Goal: Check status

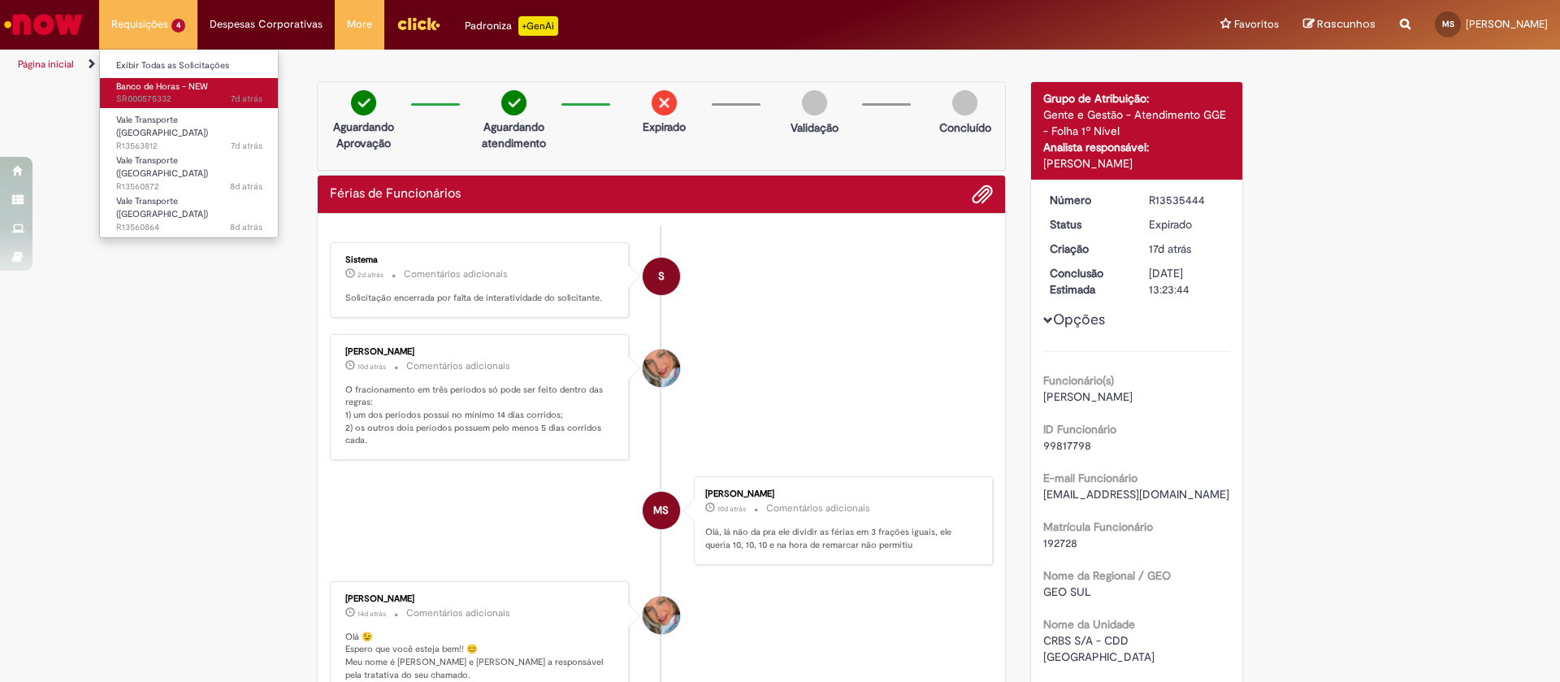
click at [197, 91] on span "Banco de Horas - NEW" at bounding box center [162, 86] width 92 height 12
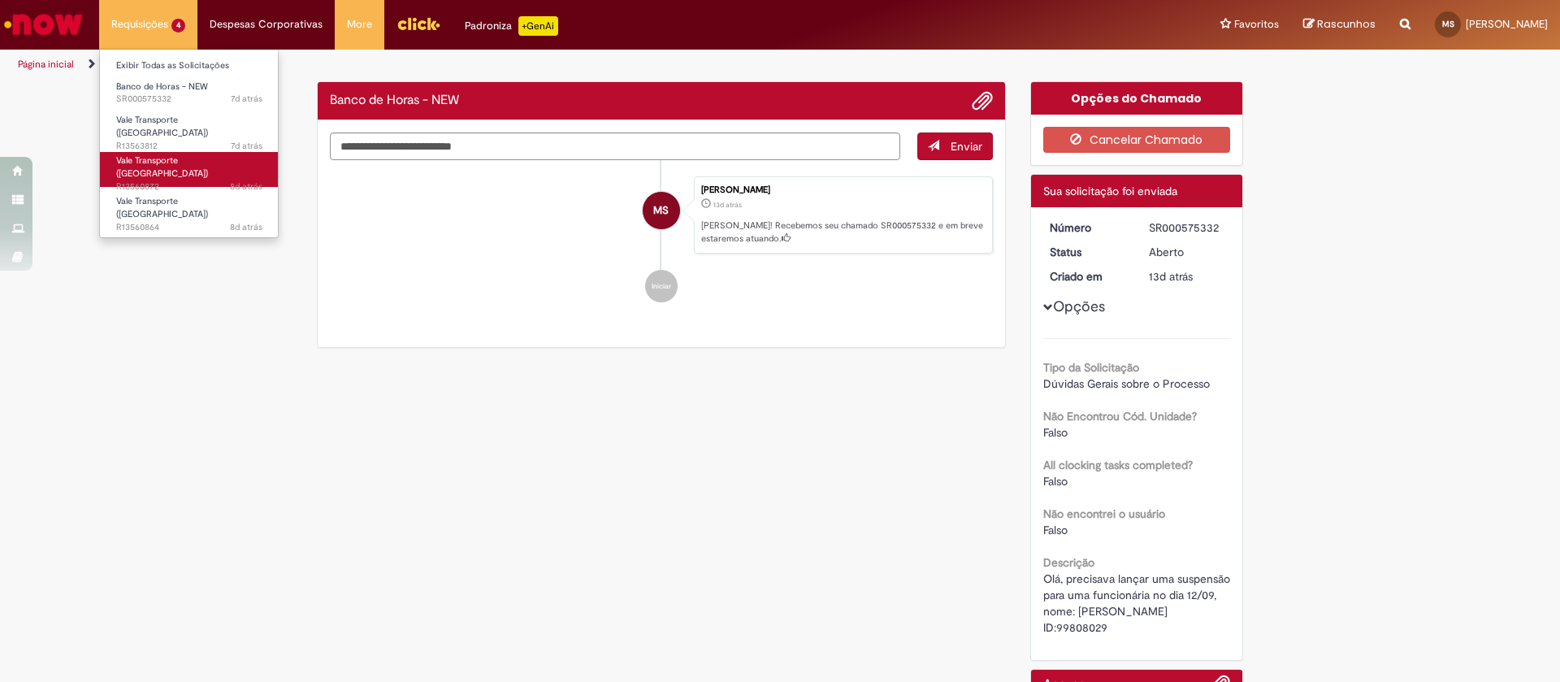
click at [169, 152] on link "Vale Transporte (VT) 8d atrás 8 dias atrás R13560872" at bounding box center [189, 169] width 179 height 35
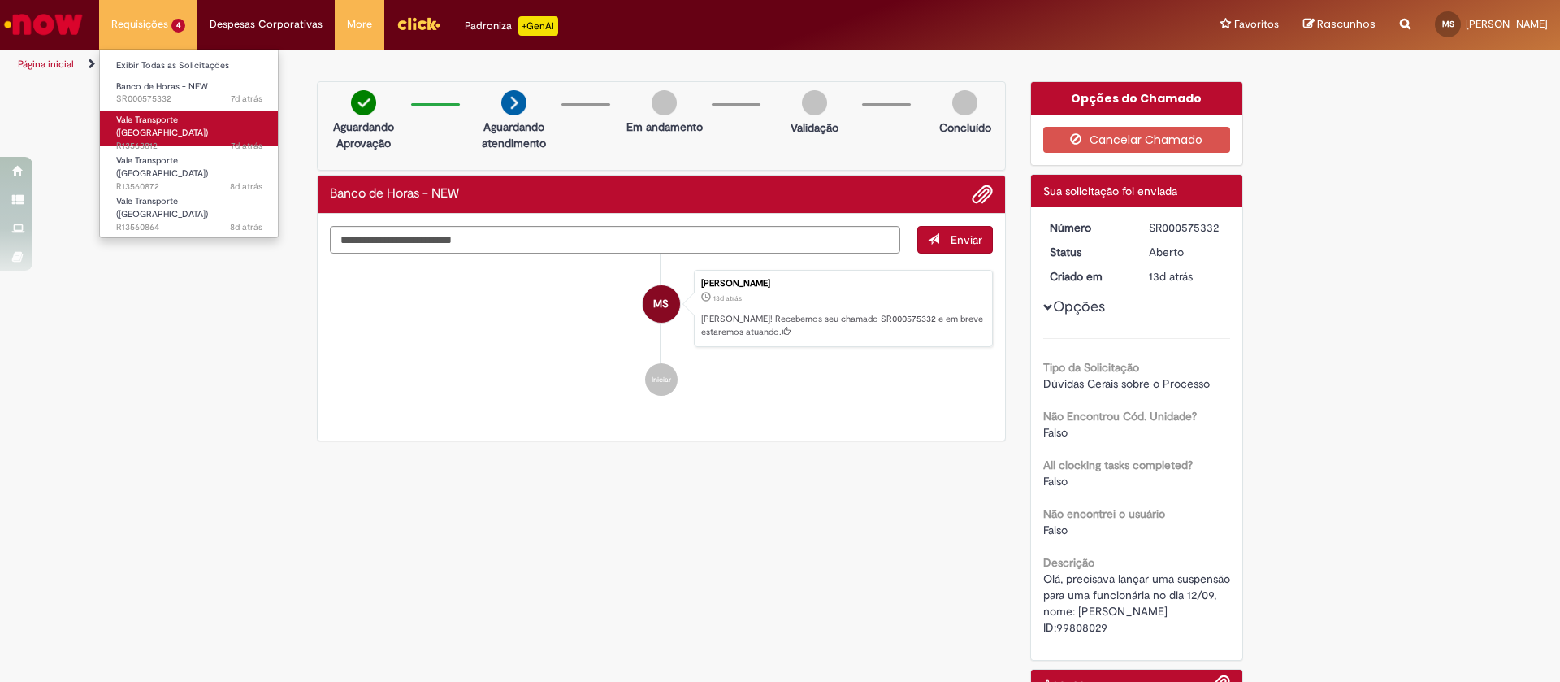
click at [175, 121] on span "Vale Transporte ([GEOGRAPHIC_DATA])" at bounding box center [162, 126] width 92 height 25
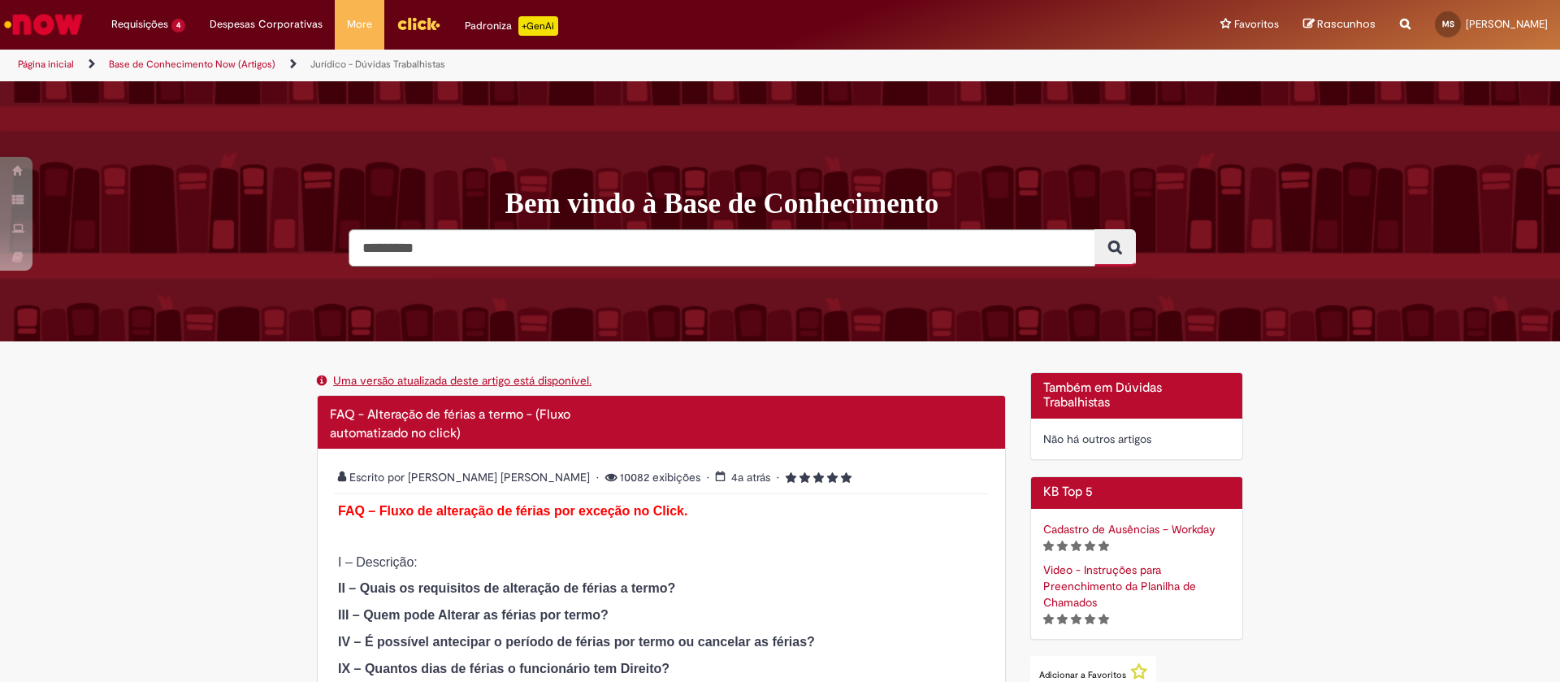
scroll to position [6362, 0]
